Goal: Task Accomplishment & Management: Manage account settings

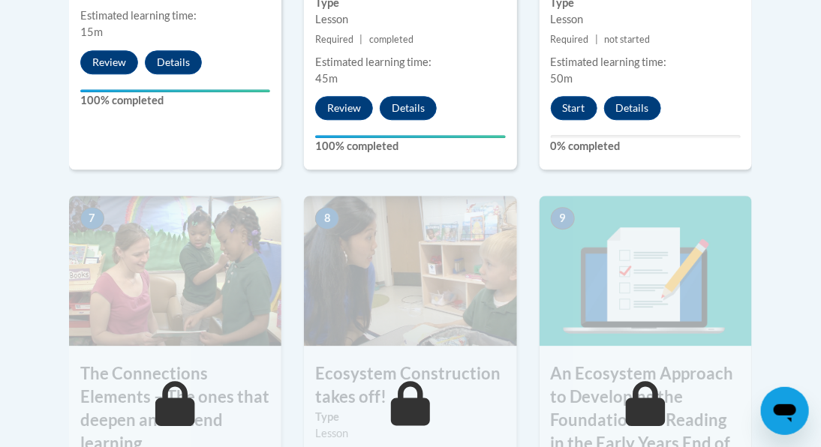
scroll to position [1259, 0]
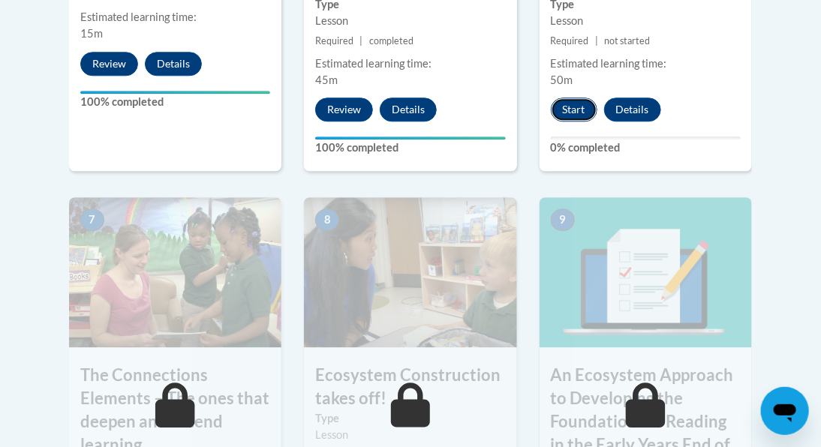
click at [573, 116] on button "Start" at bounding box center [574, 110] width 47 height 24
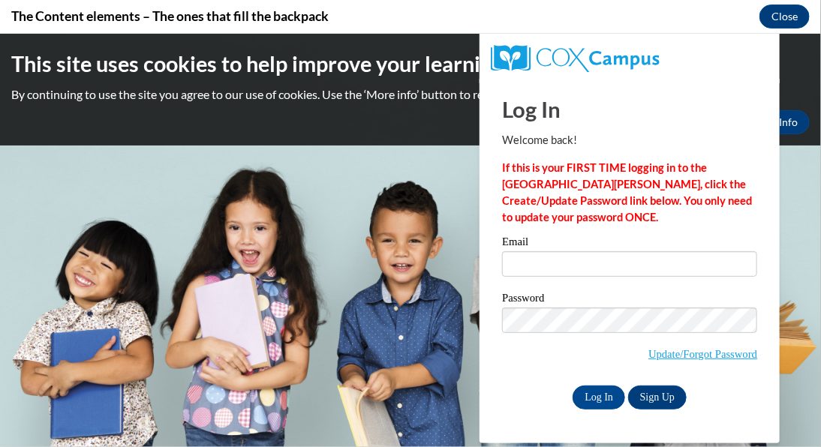
scroll to position [0, 0]
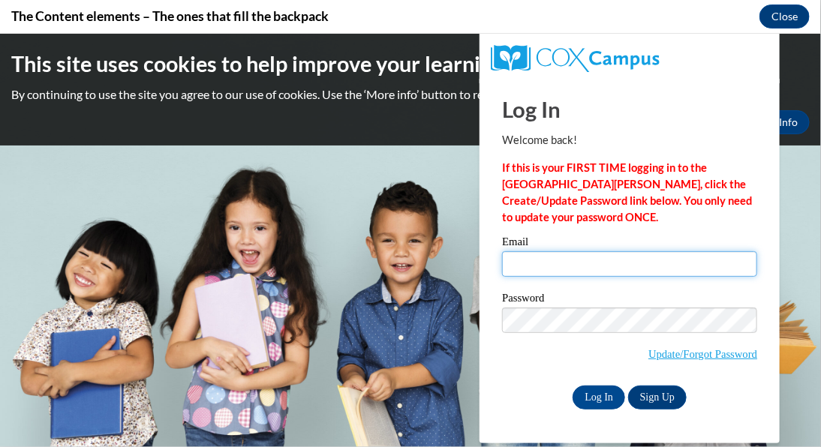
type input "[EMAIL_ADDRESS][DOMAIN_NAME]"
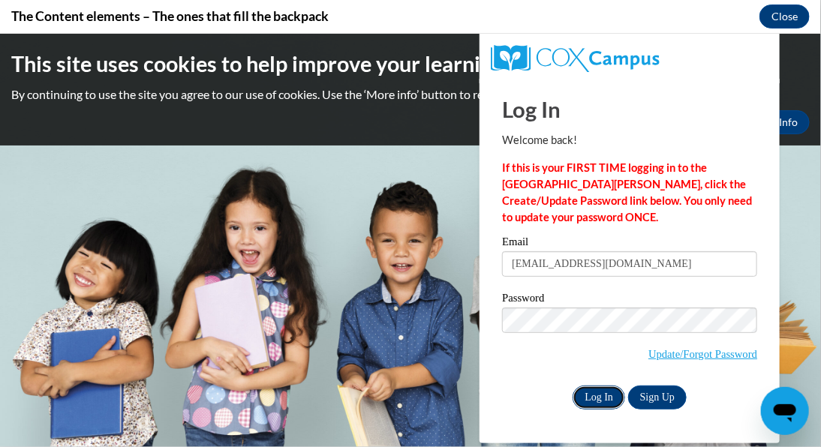
click at [601, 400] on input "Log In" at bounding box center [599, 397] width 53 height 24
